Goal: Task Accomplishment & Management: Manage account settings

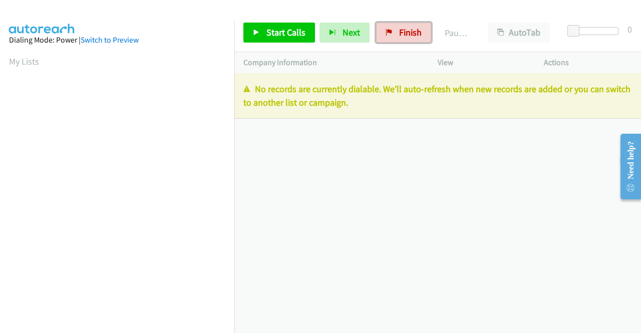
drag, startPoint x: 396, startPoint y: 30, endPoint x: 344, endPoint y: 54, distance: 57.3
click at [399, 30] on span "Finish" at bounding box center [410, 33] width 23 height 12
click at [402, 31] on span "Finish" at bounding box center [410, 33] width 23 height 12
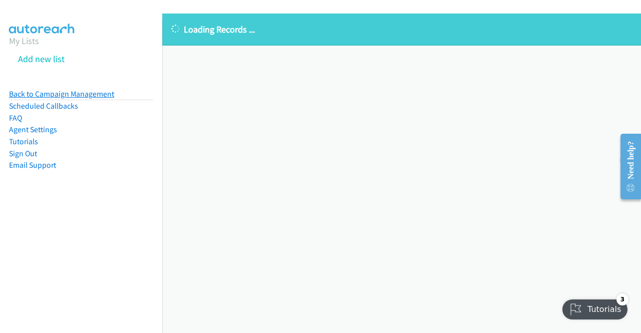
click at [64, 94] on link "Back to Campaign Management" at bounding box center [61, 94] width 105 height 10
